Goal: Find specific page/section: Find specific page/section

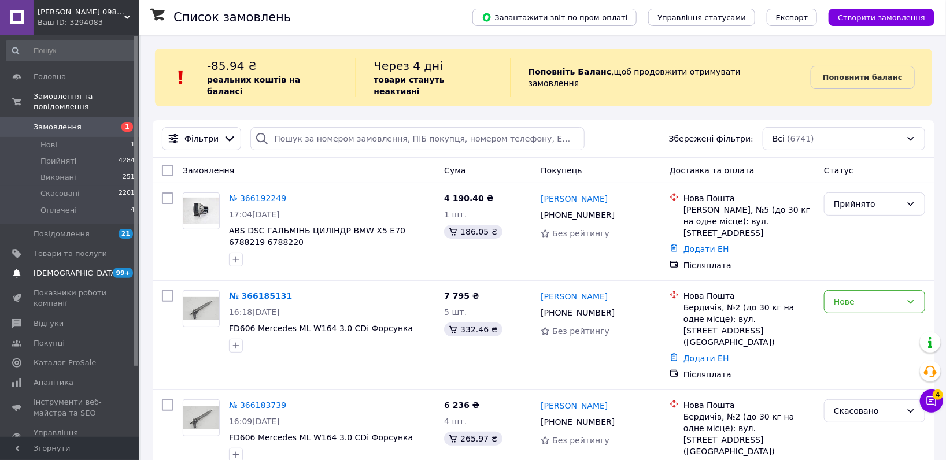
click at [58, 264] on link "Сповіщення 99+ 0" at bounding box center [71, 274] width 142 height 20
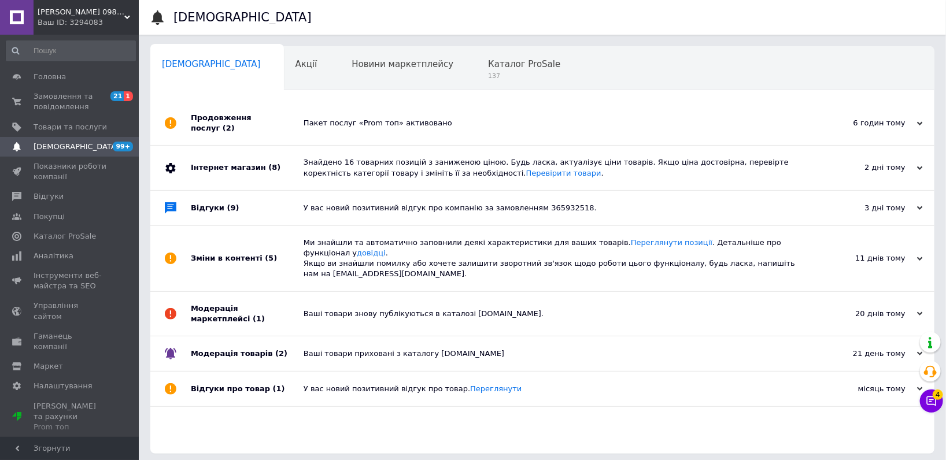
click at [82, 20] on div "Ваш ID: 3294083" at bounding box center [88, 22] width 101 height 10
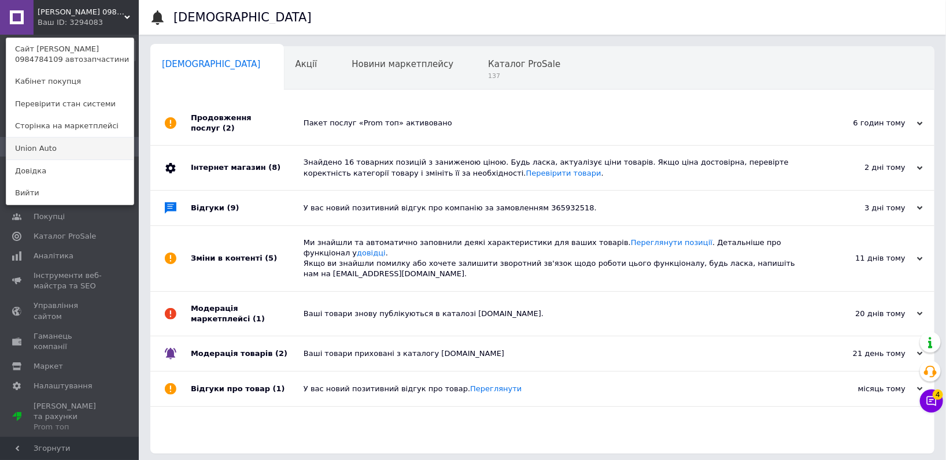
click at [76, 149] on link "Union Аuto" at bounding box center [69, 149] width 127 height 22
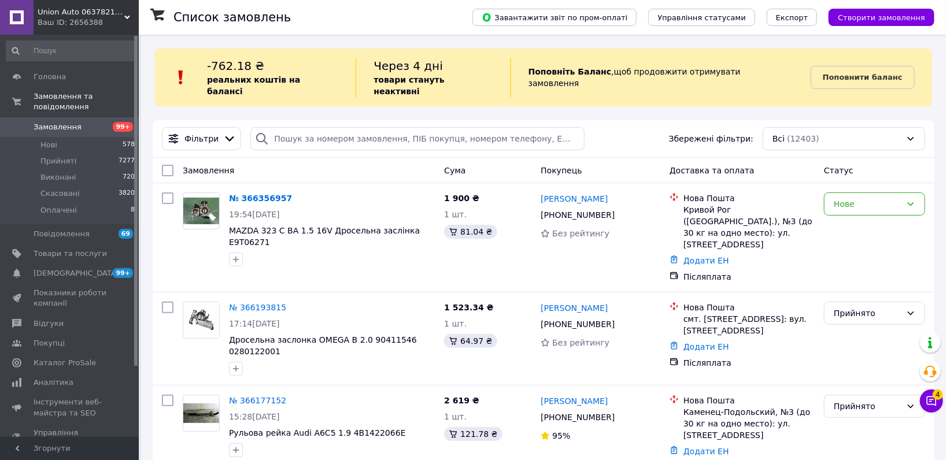
click at [68, 18] on div "Ваш ID: 2656388" at bounding box center [88, 22] width 101 height 10
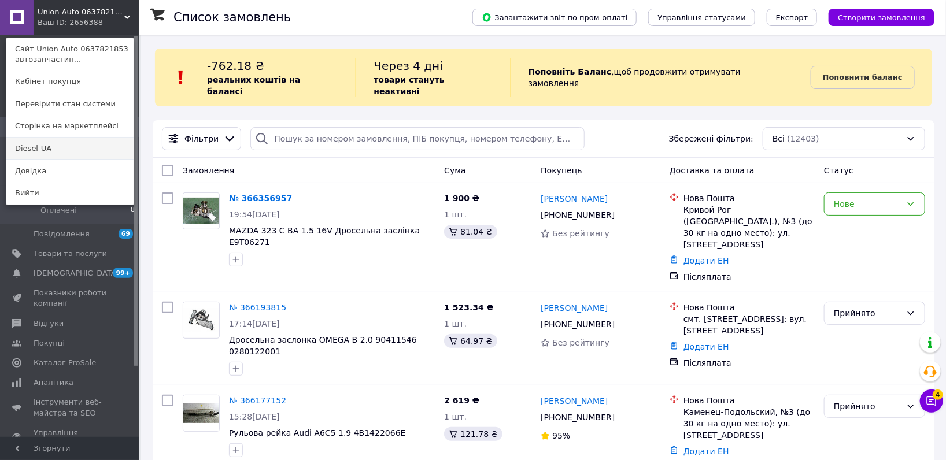
click at [31, 156] on link "Diesel-UA" at bounding box center [69, 149] width 127 height 22
